Goal: Obtain resource: Obtain resource

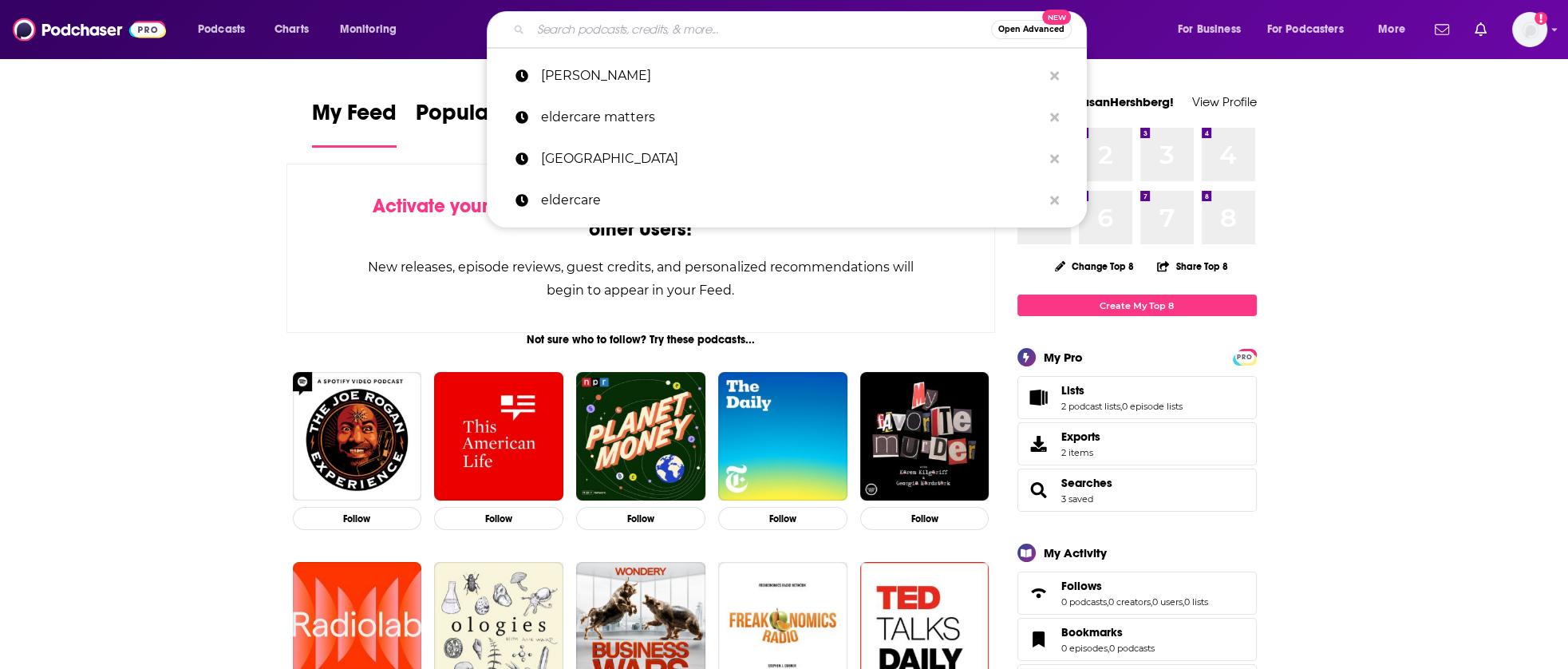
click at [753, 23] on input "Search podcasts, credits, & more..." at bounding box center [761, 30] width 460 height 26
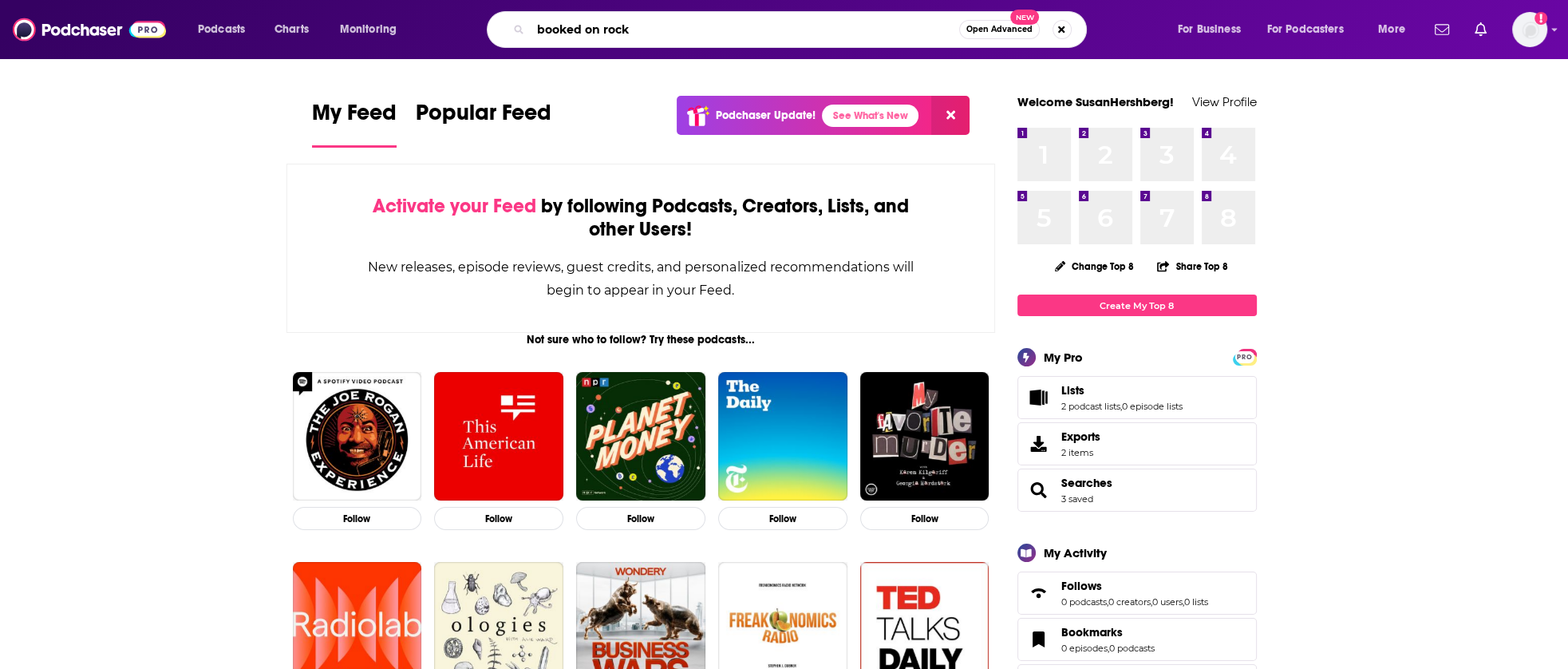
type input "booked on rock"
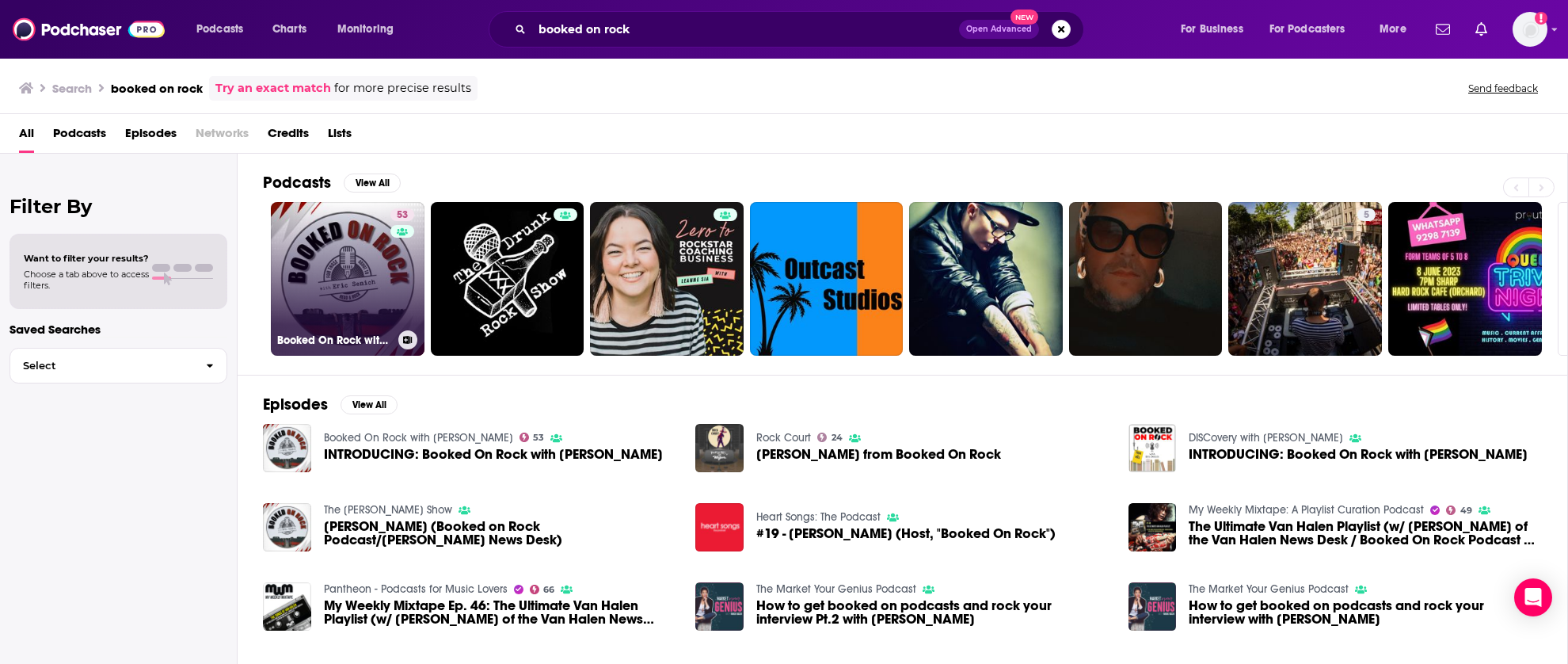
click at [348, 248] on link "53 Booked On Rock with [PERSON_NAME]" at bounding box center [347, 279] width 153 height 154
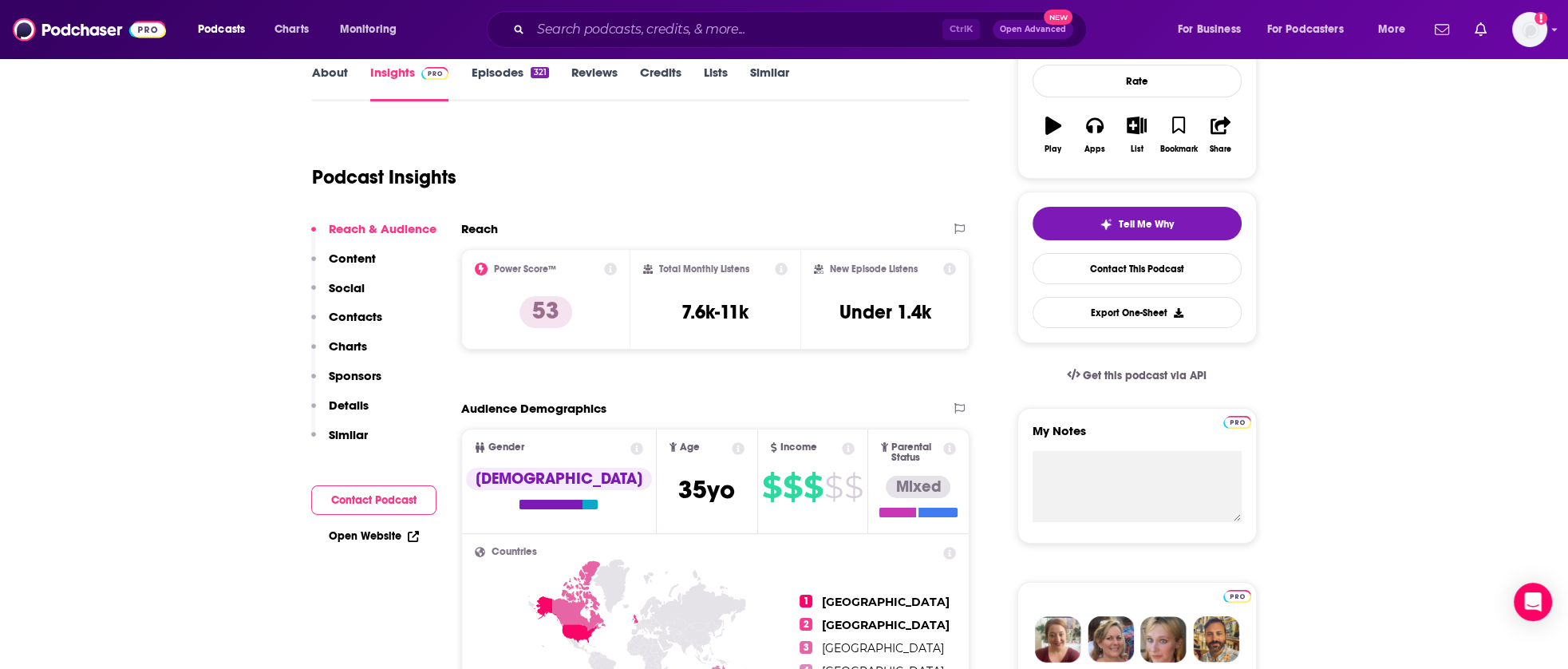
scroll to position [212, 0]
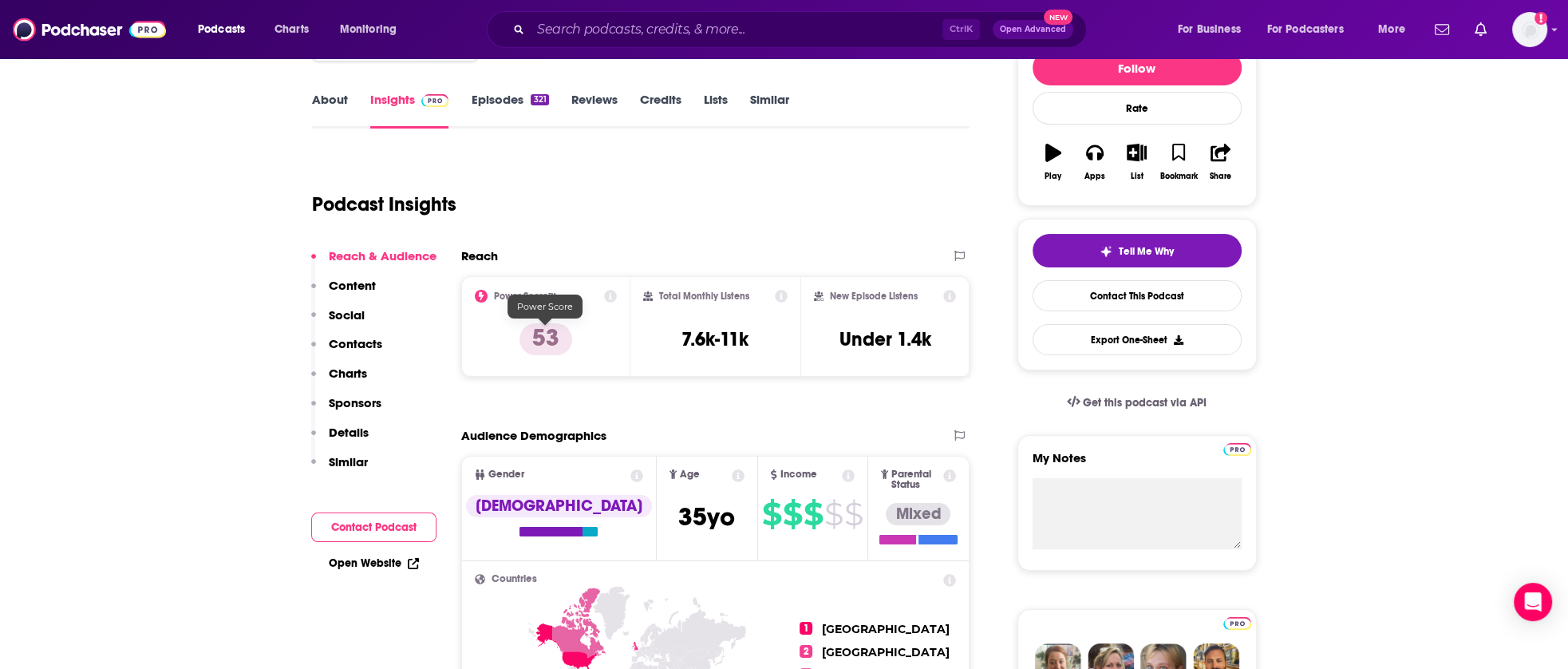
click at [552, 342] on p "53" at bounding box center [545, 339] width 52 height 32
click at [546, 333] on p "53" at bounding box center [545, 339] width 52 height 32
click at [476, 292] on icon at bounding box center [481, 296] width 13 height 13
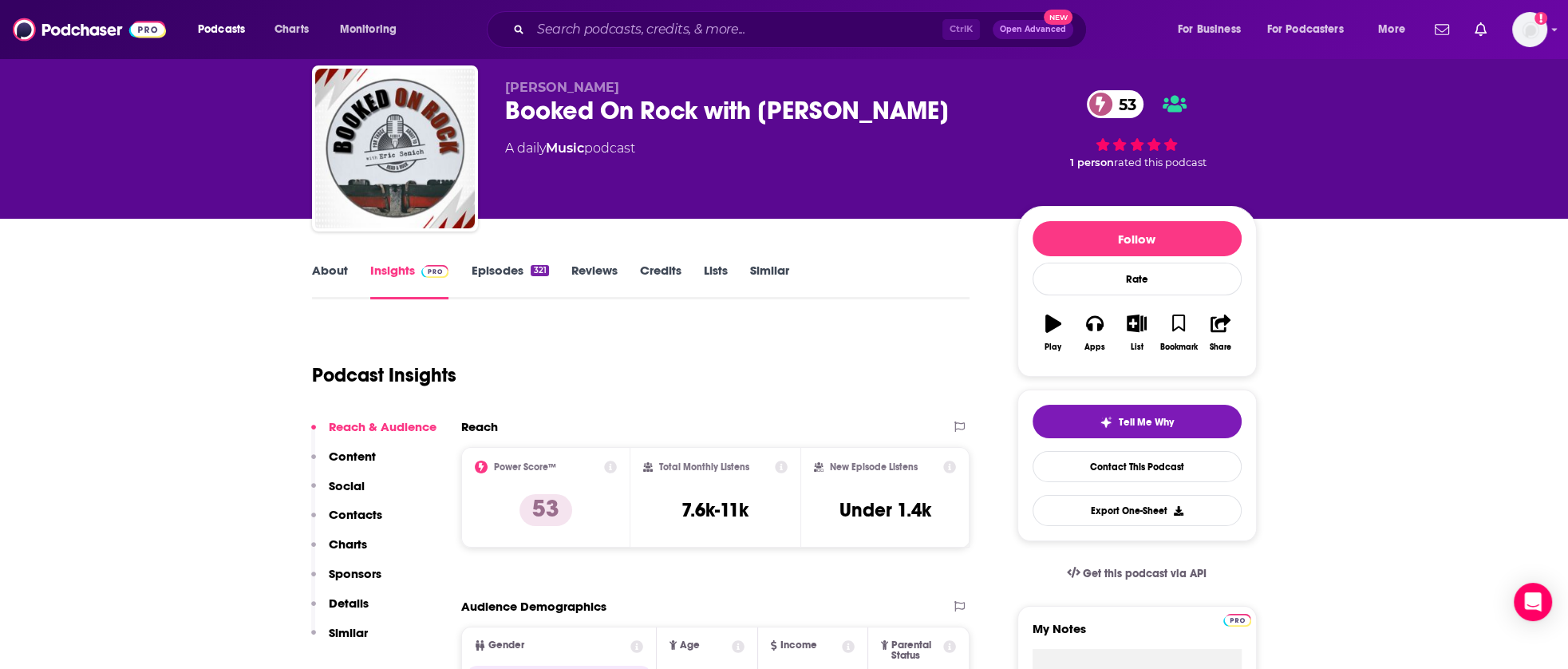
scroll to position [0, 0]
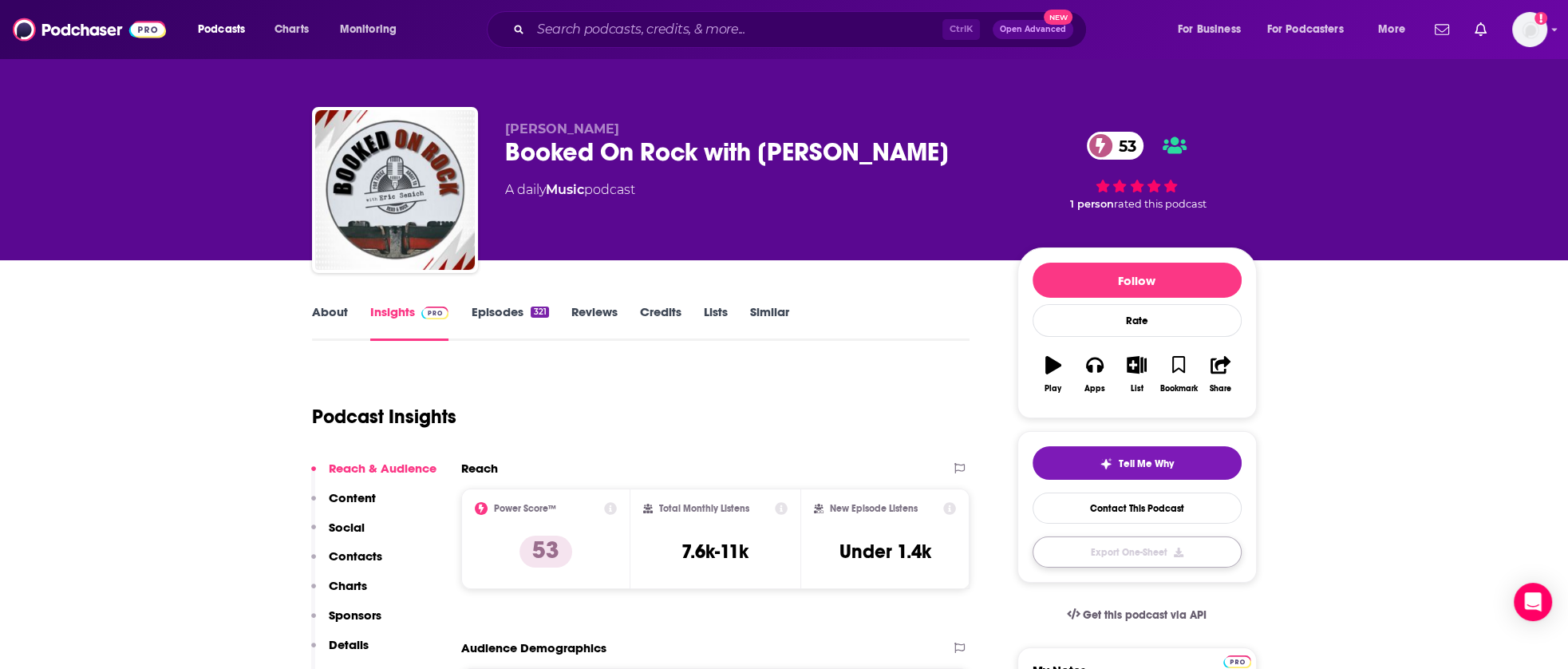
click at [1173, 548] on button "Export One-Sheet" at bounding box center [1137, 552] width 209 height 32
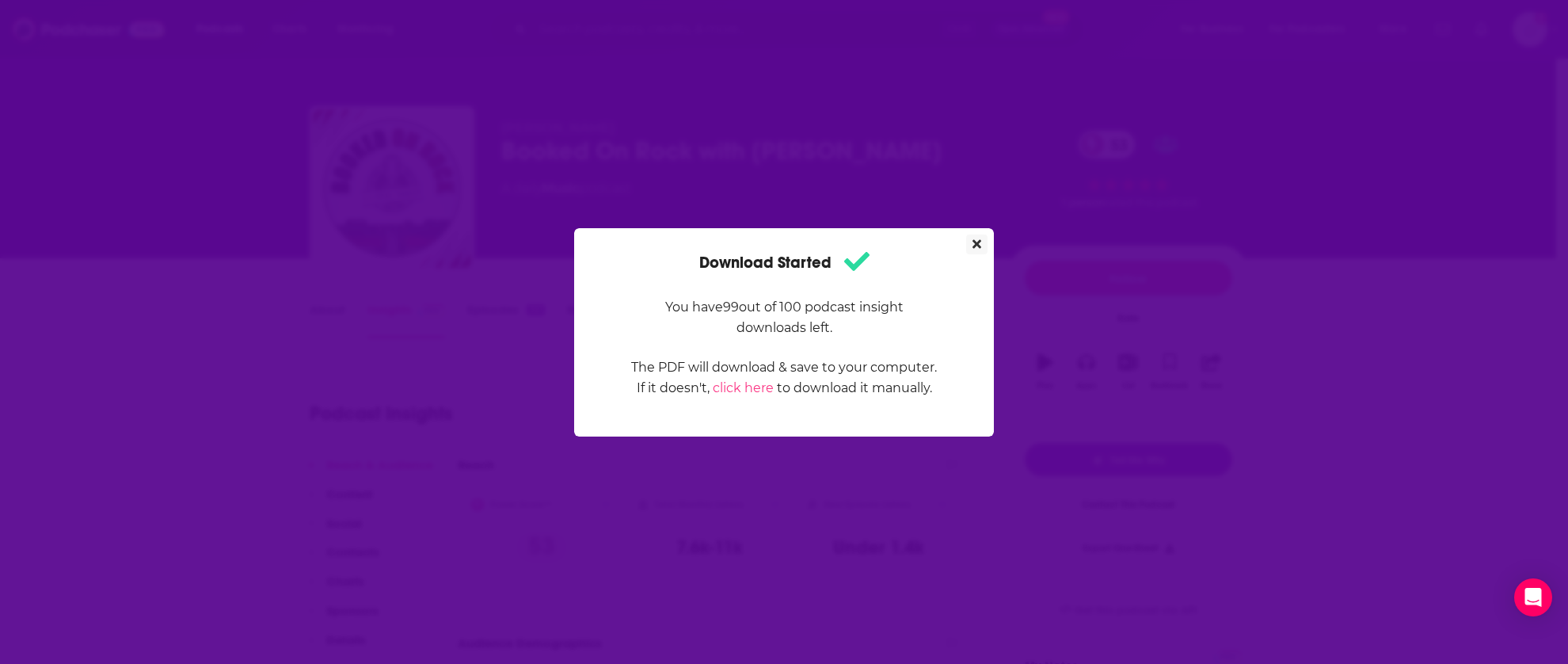
click at [973, 242] on icon "Close" at bounding box center [977, 243] width 9 height 13
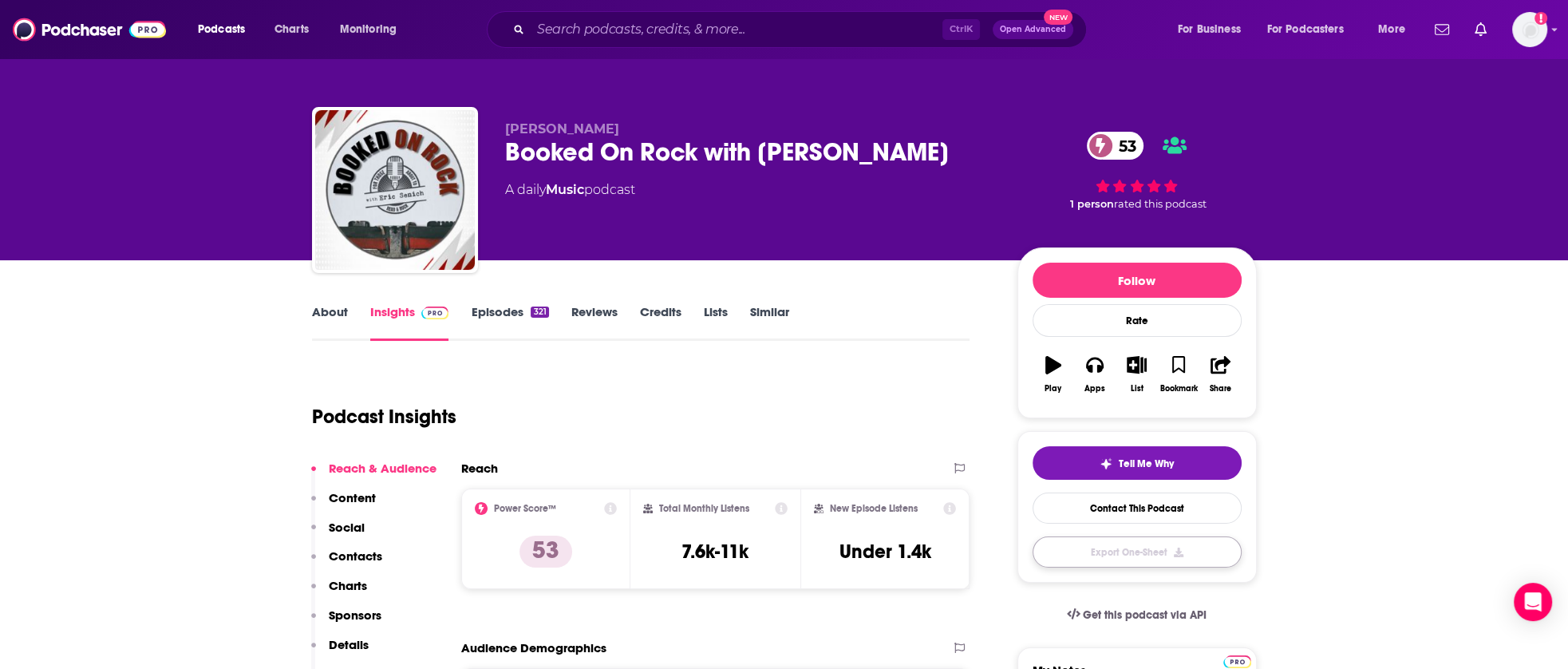
click at [1149, 549] on button "Export One-Sheet" at bounding box center [1137, 552] width 209 height 32
